Goal: Find specific page/section: Find specific page/section

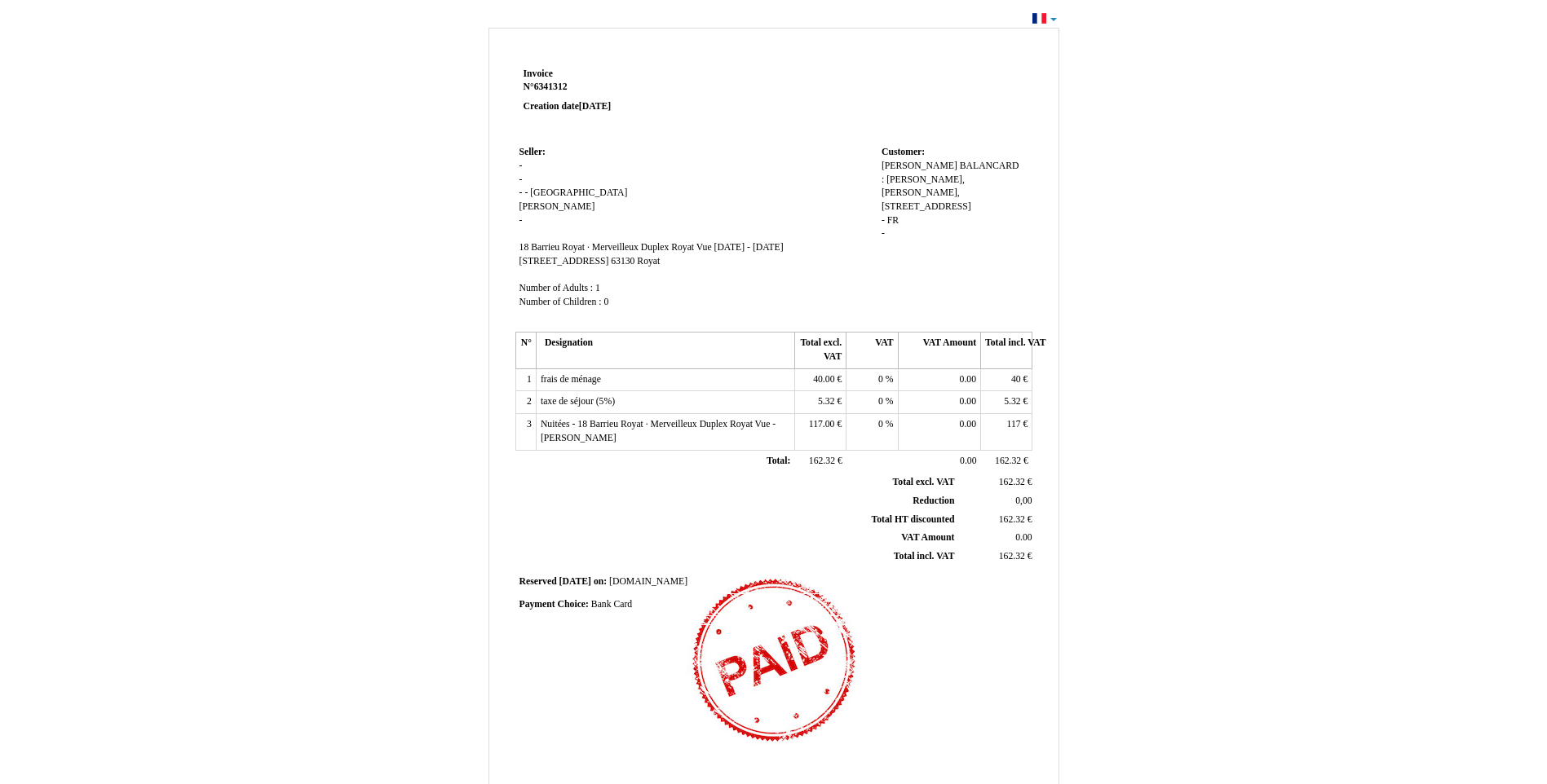
scroll to position [12, 0]
click at [887, 187] on div "[PERSON_NAME] BALANCARD BALANCARD : CORHOFI, [PERSON_NAME], [STREET_ADDRESS] ce…" at bounding box center [954, 209] width 147 height 95
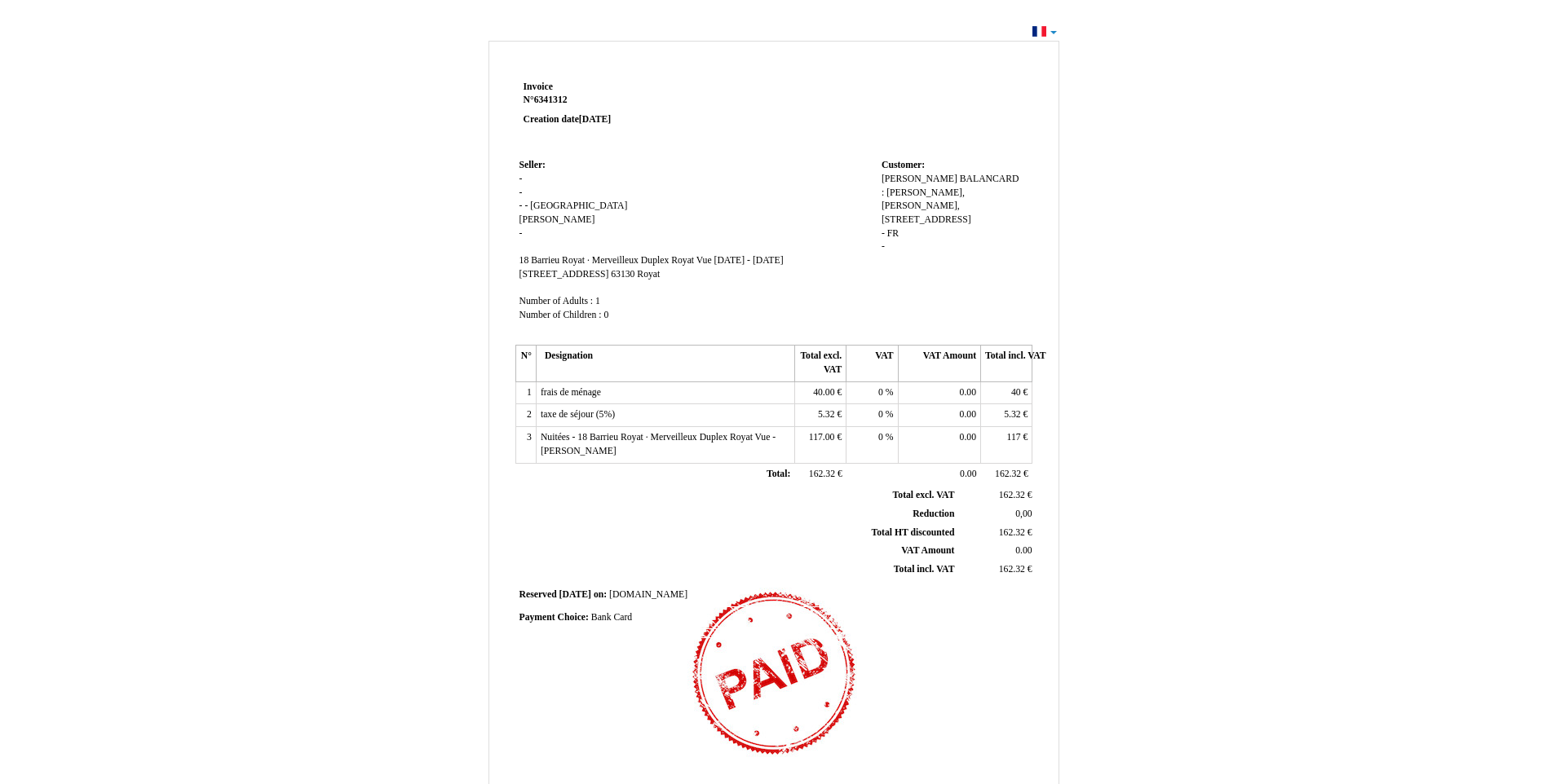
click at [621, 59] on div "Invoice Invoice N° 6341312 6341312 Creation date 31 July 2025 Seller: Seller: -…" at bounding box center [774, 483] width 571 height 884
click at [1050, 35] on div "Invoice Invoice N° 6341312 6341312 Creation date 31 July 2025 Seller: Seller: -…" at bounding box center [774, 489] width 1547 height 938
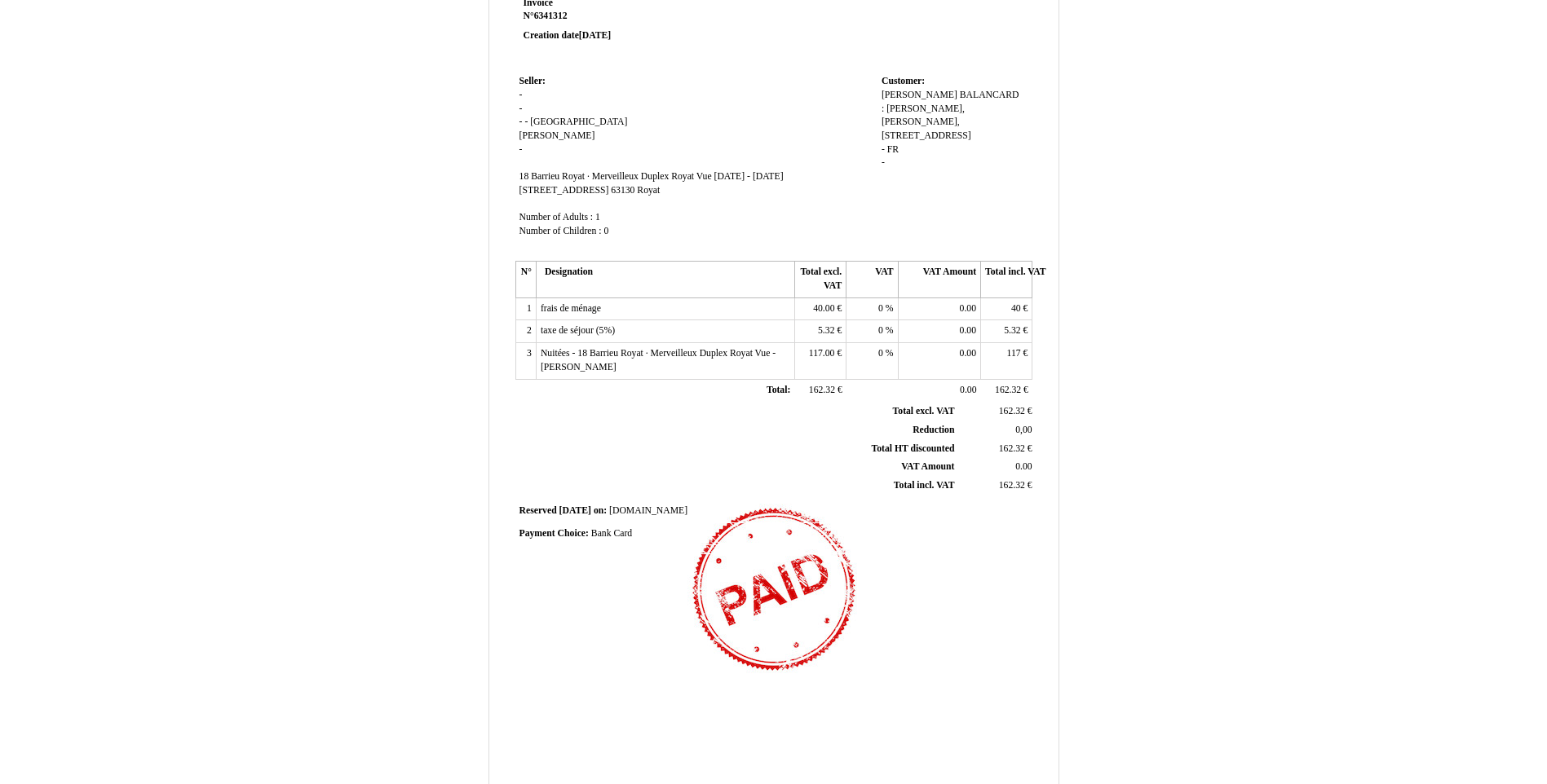
scroll to position [81, 0]
click at [1215, 347] on div "Invoice Invoice N° 6341312 6341312 Creation date 31 July 2025 Seller: Seller: -…" at bounding box center [774, 415] width 954 height 921
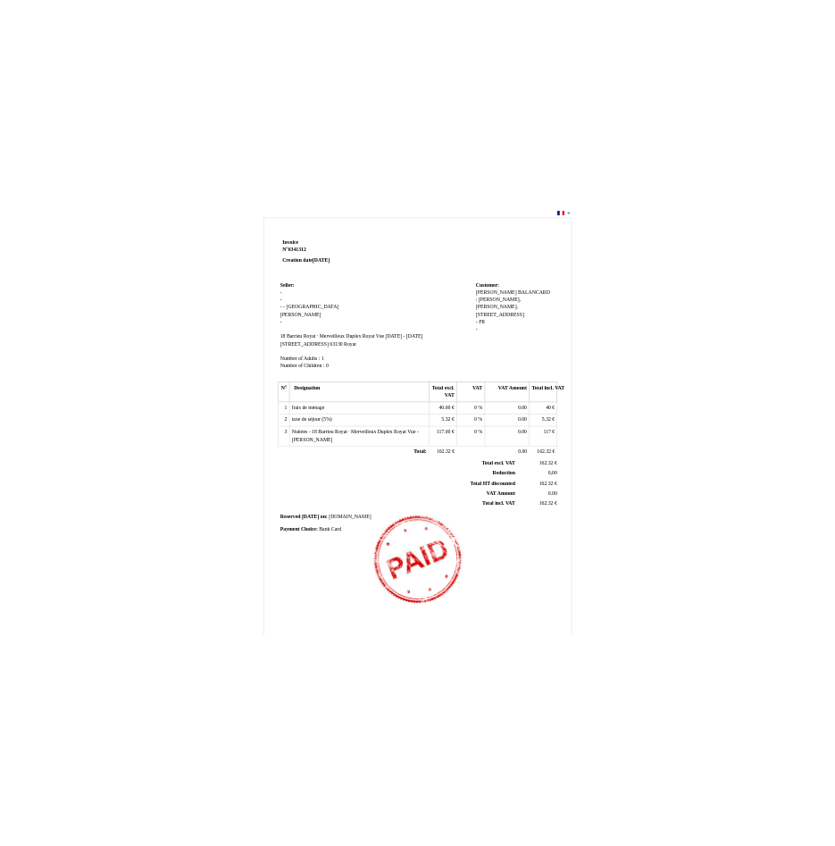
scroll to position [0, 0]
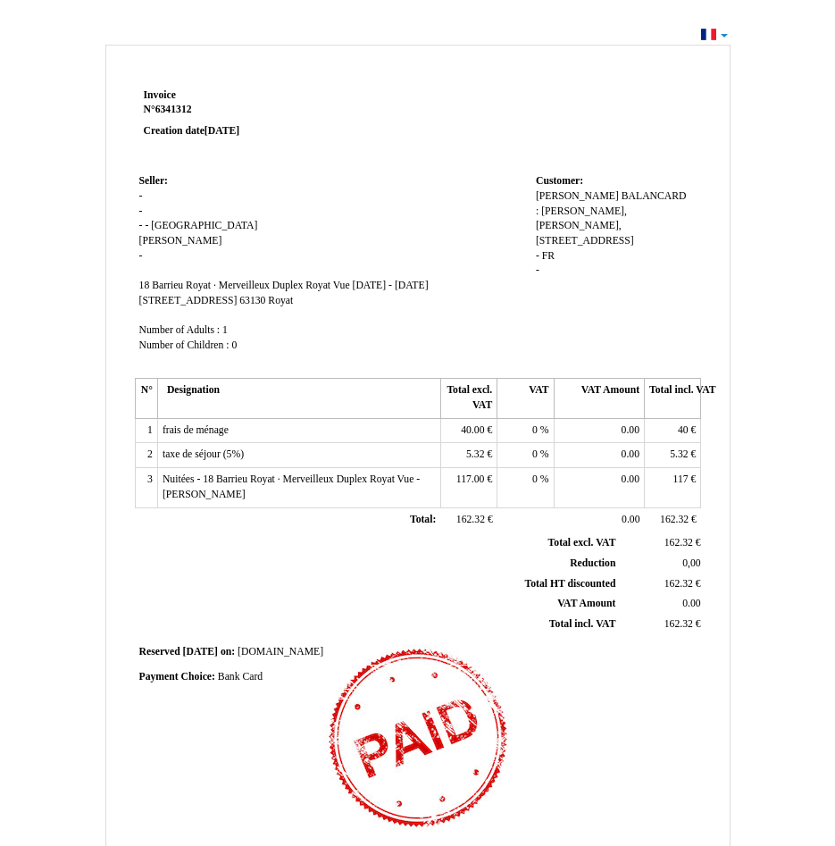
click at [50, 297] on div "Invoice Invoice N° 6341312 6341312 Creation date 31 July 2025 Seller: Seller: -…" at bounding box center [417, 536] width 835 height 1028
